Goal: Check status: Check status

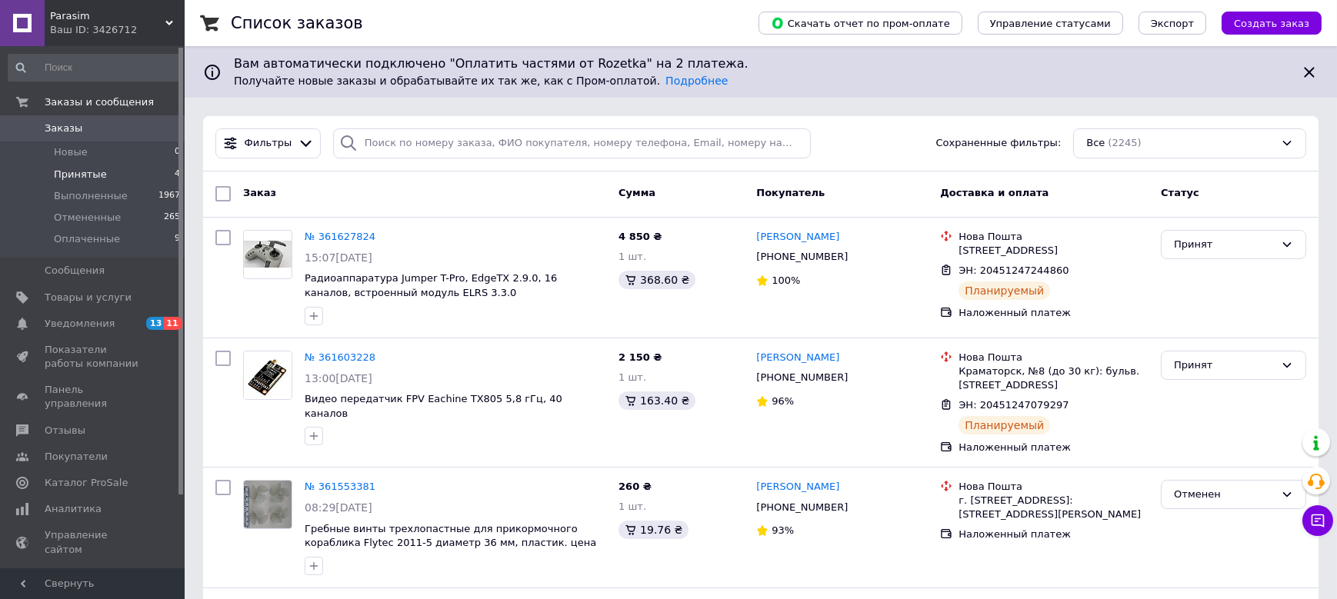
click at [78, 175] on span "Принятые" at bounding box center [80, 175] width 53 height 14
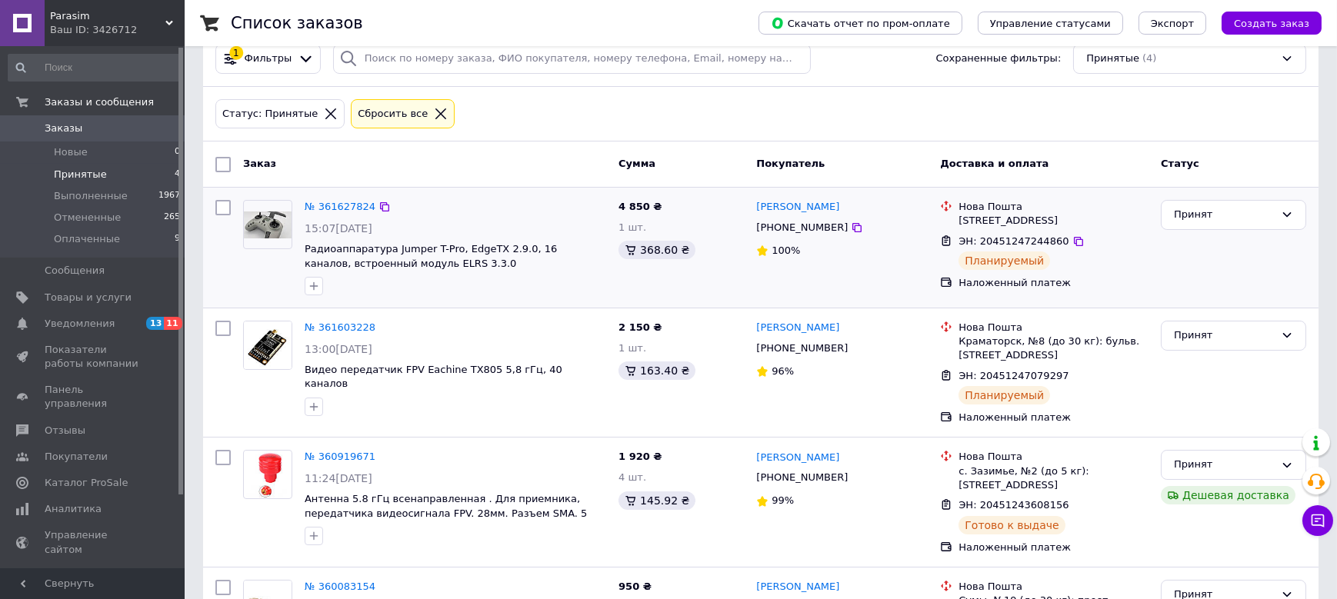
scroll to position [199, 0]
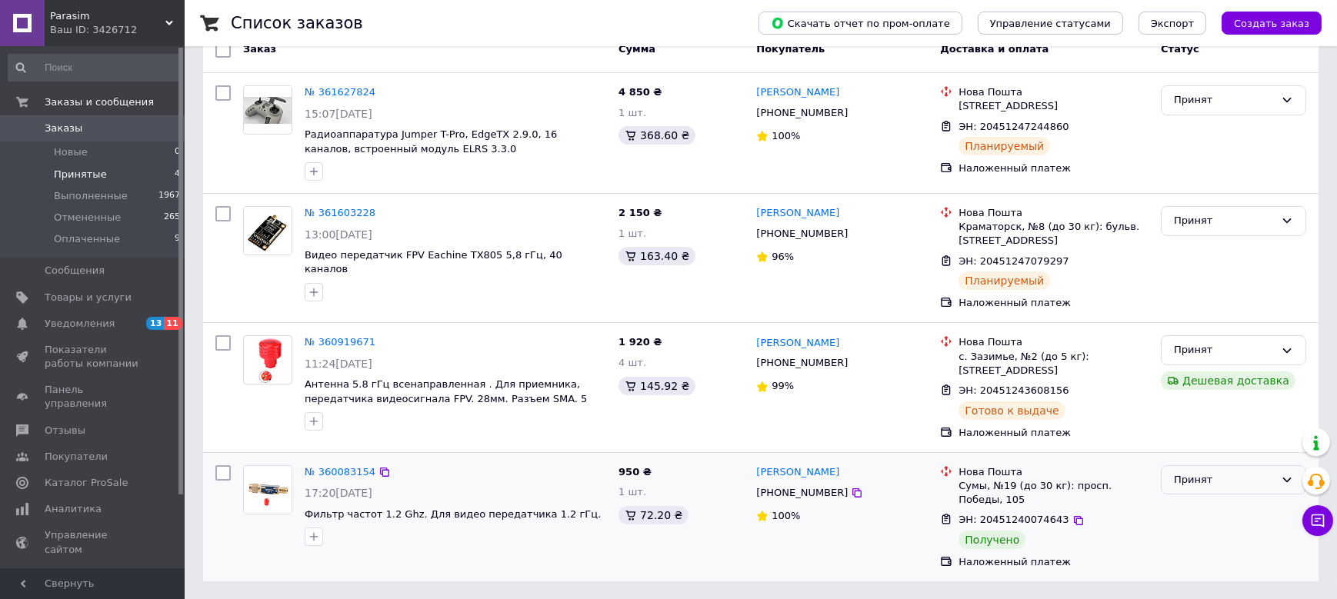
click at [1281, 478] on icon at bounding box center [1287, 480] width 12 height 12
click at [1204, 508] on li "Выполнен" at bounding box center [1233, 512] width 144 height 28
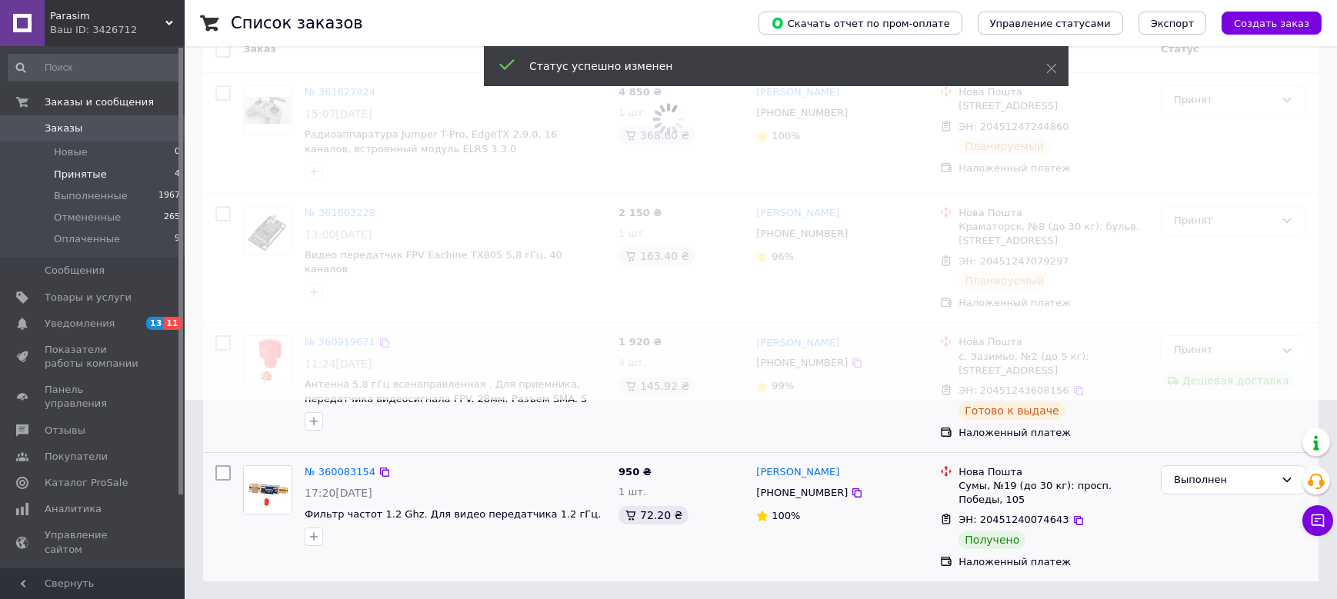
scroll to position [0, 0]
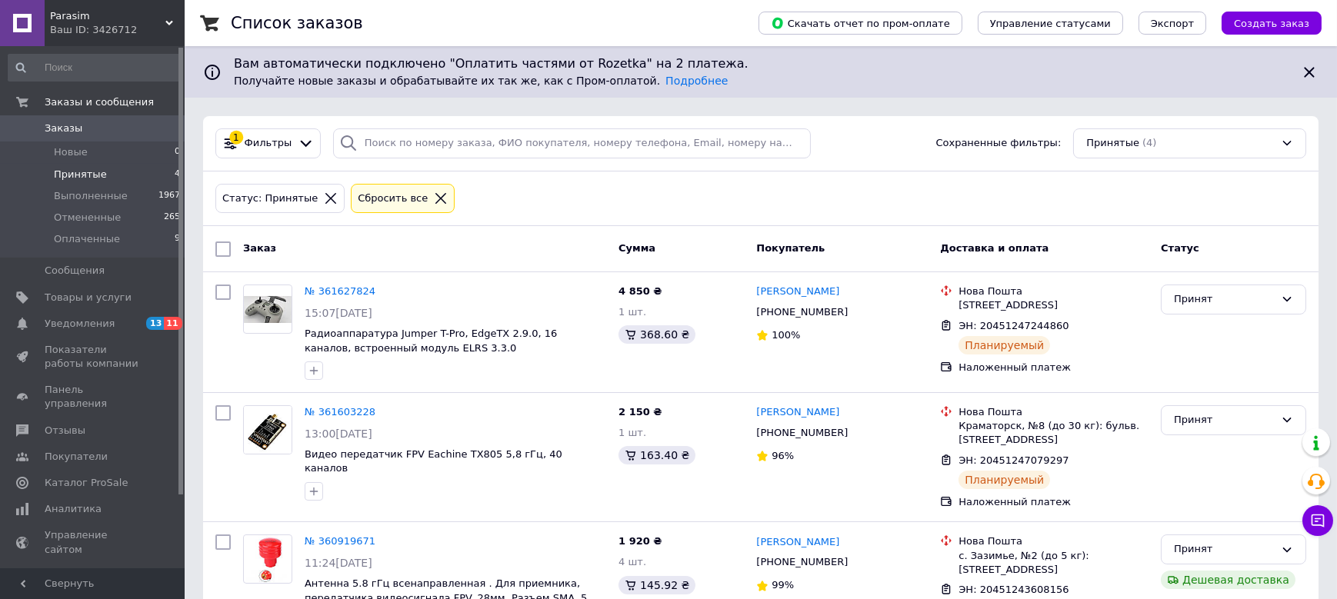
click at [75, 126] on span "Заказы" at bounding box center [64, 129] width 38 height 14
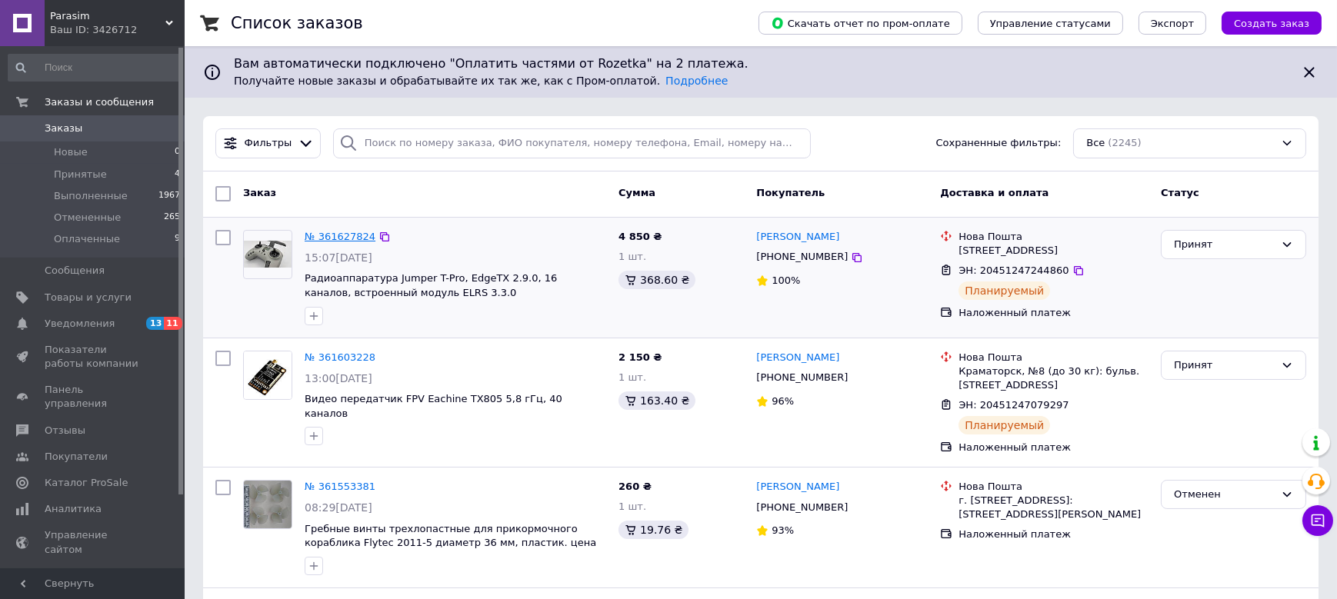
click at [331, 235] on link "№ 361627824" at bounding box center [340, 237] width 71 height 12
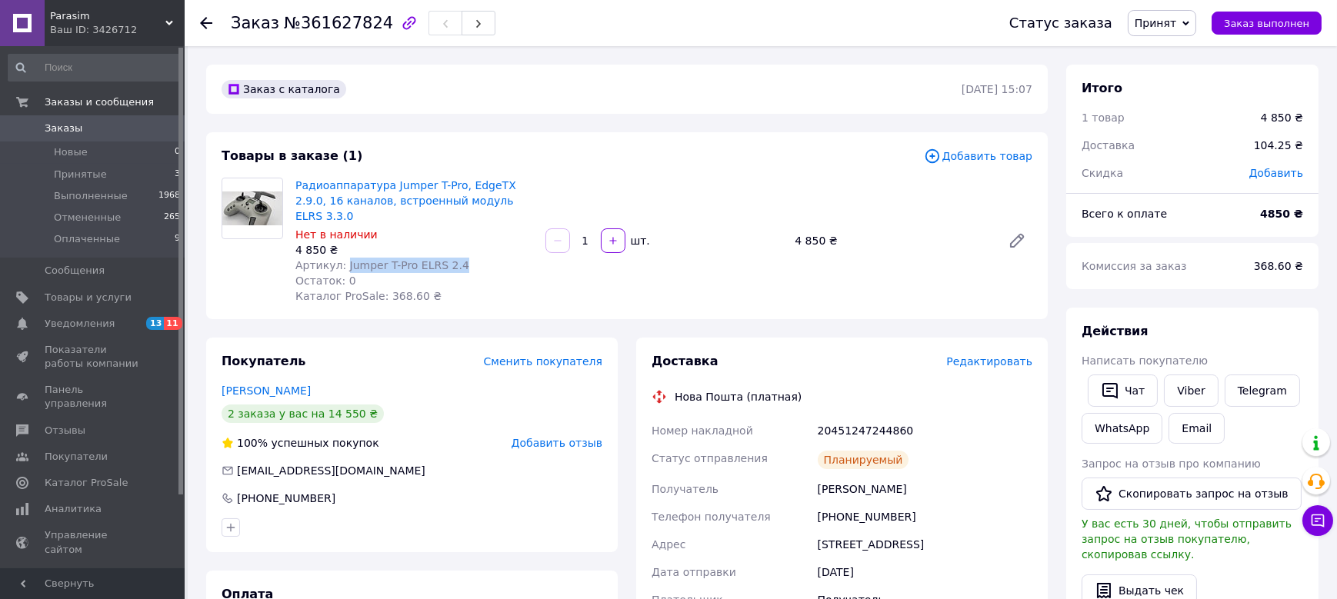
drag, startPoint x: 447, startPoint y: 252, endPoint x: 339, endPoint y: 250, distance: 107.7
click at [339, 258] on div "Артикул: Jumper T-Pro ELRS 2.4" at bounding box center [414, 265] width 238 height 15
copy span "Jumper T-Pro ELRS 2.4"
click at [96, 127] on span "Заказы" at bounding box center [94, 129] width 98 height 14
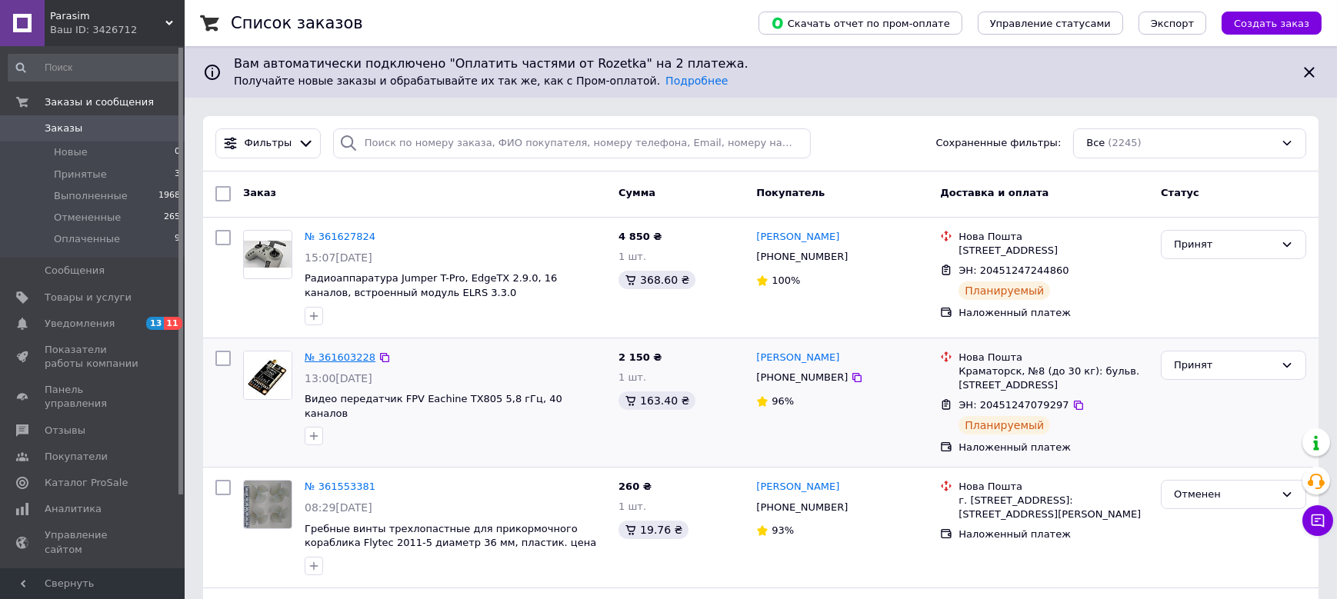
click at [353, 361] on link "№ 361603228" at bounding box center [340, 358] width 71 height 12
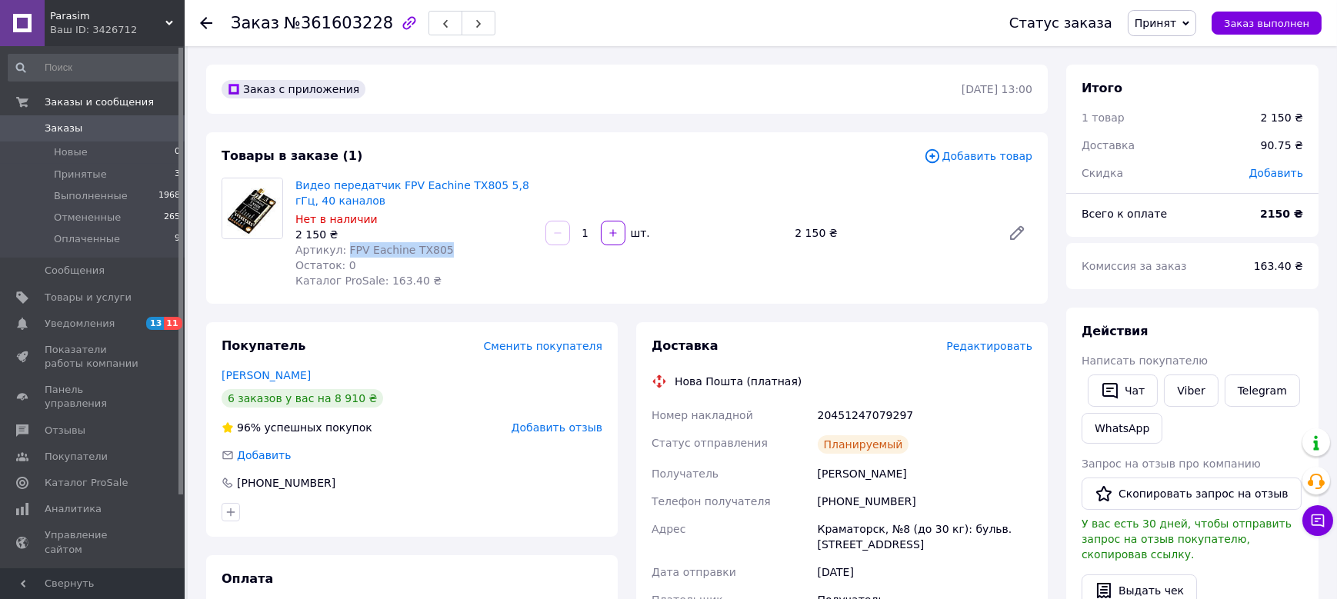
drag, startPoint x: 432, startPoint y: 249, endPoint x: 339, endPoint y: 248, distance: 92.3
click at [339, 248] on div "Артикул: FPV Eachine TX805" at bounding box center [414, 249] width 238 height 15
copy span "FPV Eachine TX805"
